Goal: Information Seeking & Learning: Learn about a topic

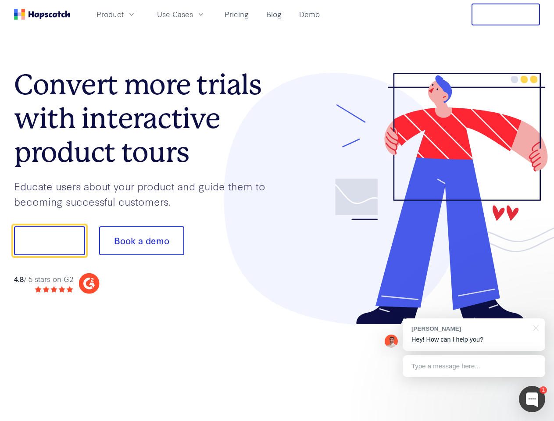
click at [277, 210] on div at bounding box center [408, 199] width 263 height 252
click at [124, 14] on span "Product" at bounding box center [109, 14] width 27 height 11
click at [193, 14] on span "Use Cases" at bounding box center [175, 14] width 36 height 11
click at [506, 14] on button "Free Trial" at bounding box center [505, 15] width 68 height 22
click at [49, 241] on button "Show me!" at bounding box center [49, 240] width 71 height 29
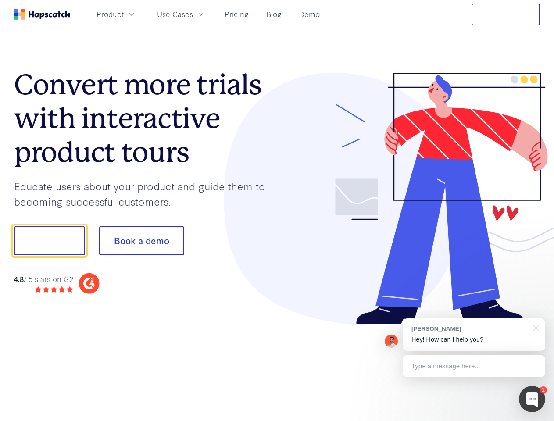
click at [141, 241] on button "Book a demo" at bounding box center [141, 240] width 85 height 29
click at [532, 399] on div at bounding box center [532, 399] width 26 height 26
click at [474, 335] on div "[PERSON_NAME] Hey! How can I help you?" at bounding box center [474, 334] width 143 height 32
click at [534, 327] on div at bounding box center [463, 239] width 164 height 292
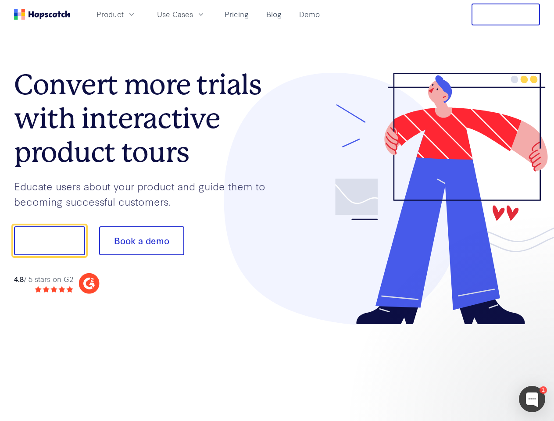
click at [474, 366] on div at bounding box center [463, 298] width 164 height 175
